Goal: Task Accomplishment & Management: Manage account settings

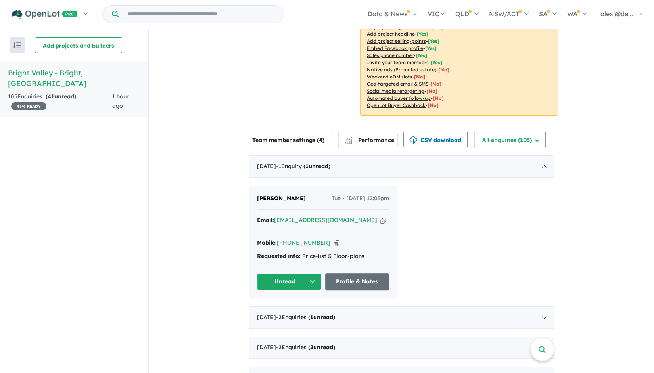
scroll to position [199, 0]
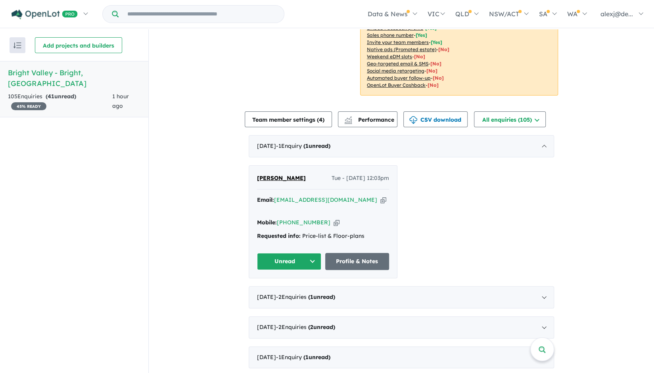
click at [380, 199] on icon "button" at bounding box center [383, 200] width 6 height 8
click at [380, 200] on icon "button" at bounding box center [383, 200] width 6 height 8
click at [343, 232] on div "Requested info: Price-list & Floor-plans" at bounding box center [323, 237] width 132 height 10
click at [352, 253] on link "Profile & Notes" at bounding box center [357, 261] width 64 height 17
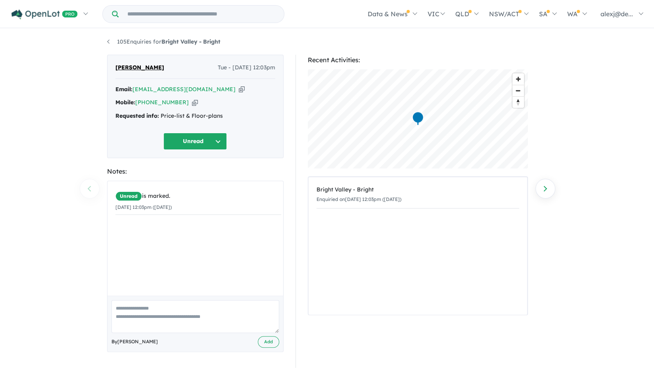
click at [184, 118] on div "Requested info: Price-list & Floor-plans" at bounding box center [195, 116] width 160 height 10
click at [204, 138] on button "Unread" at bounding box center [194, 141] width 63 height 17
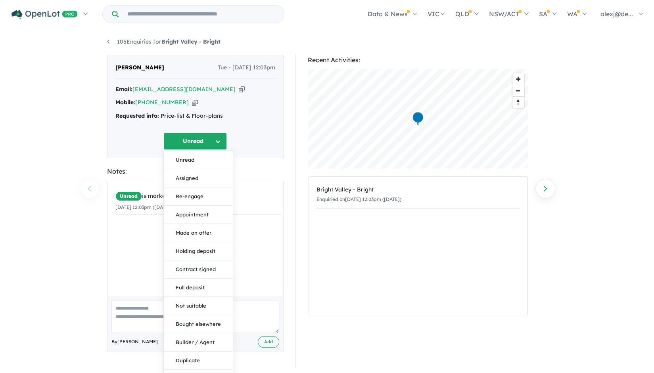
click at [204, 138] on button "Unread" at bounding box center [194, 141] width 63 height 17
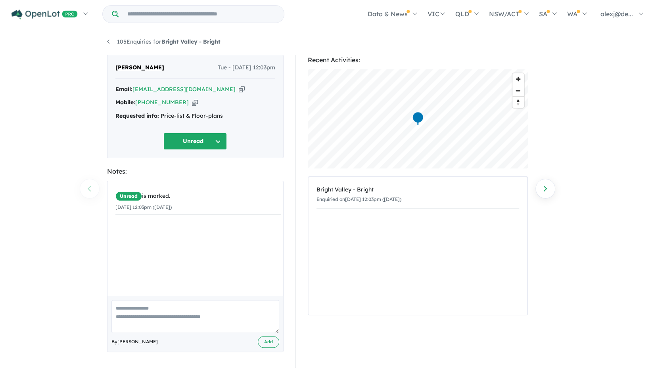
click at [192, 103] on icon "button" at bounding box center [195, 102] width 6 height 8
click at [180, 104] on div "Mobile: +61 414 583 133 Copied!" at bounding box center [195, 103] width 160 height 10
click at [192, 103] on icon "button" at bounding box center [195, 102] width 6 height 8
